Goal: Task Accomplishment & Management: Manage account settings

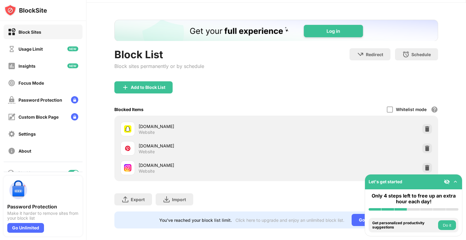
scroll to position [28, 0]
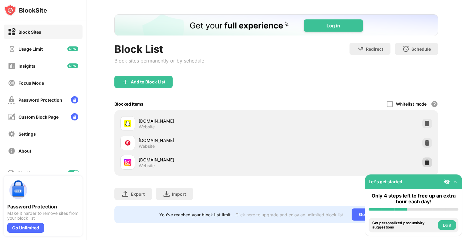
click at [422, 161] on div at bounding box center [427, 162] width 10 height 10
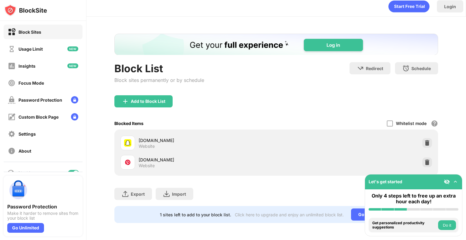
scroll to position [8, 0]
click at [424, 159] on img at bounding box center [427, 162] width 6 height 6
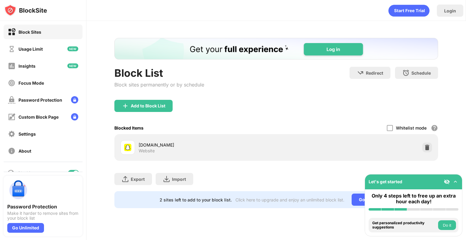
scroll to position [0, 0]
click at [144, 107] on div "Add to Block List" at bounding box center [148, 105] width 35 height 5
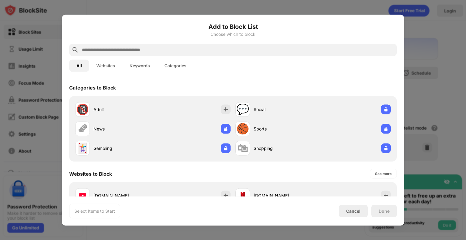
click at [190, 44] on div at bounding box center [233, 50] width 328 height 12
click at [182, 46] on div at bounding box center [233, 50] width 328 height 12
click at [180, 47] on input "text" at bounding box center [237, 49] width 313 height 7
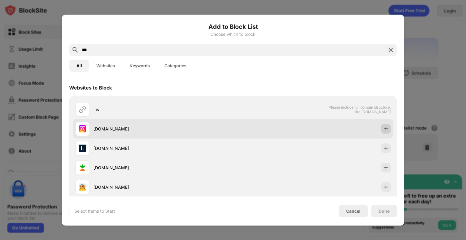
type input "***"
click at [383, 132] on div at bounding box center [386, 129] width 10 height 10
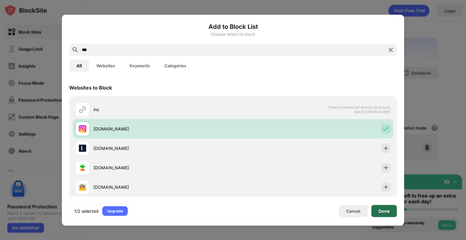
click at [391, 211] on div "Done" at bounding box center [383, 211] width 25 height 12
